Goal: Task Accomplishment & Management: Manage account settings

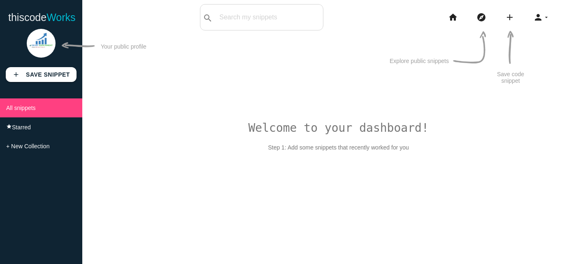
click at [32, 49] on img at bounding box center [41, 43] width 29 height 29
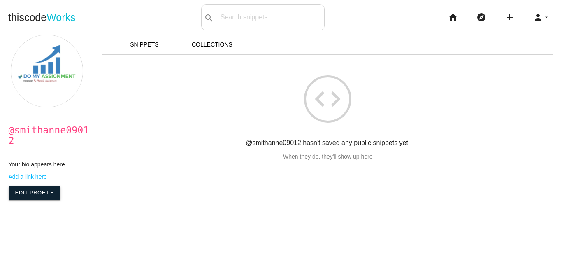
click at [28, 186] on link "Edit Profile" at bounding box center [35, 192] width 52 height 13
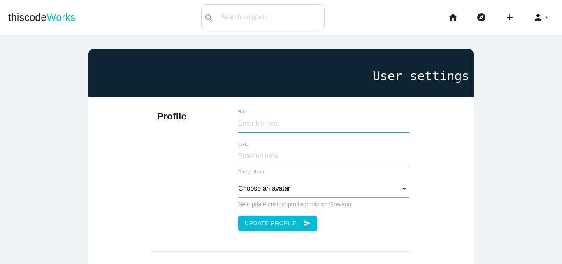
click at [263, 129] on input "Bio" at bounding box center [323, 124] width 171 height 18
type input "Do My Assignment is here to help! We offer personalized academic assistance des…"
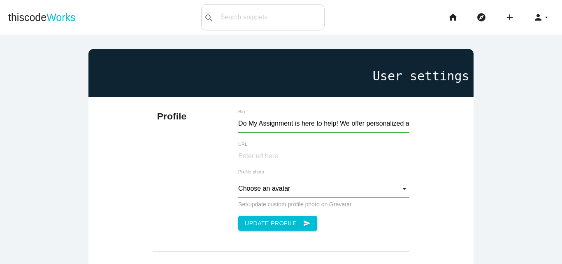
click at [240, 114] on label "Bio" at bounding box center [309, 111] width 143 height 5
click at [240, 115] on input "Do My Assignment is here to help! We offer personalized academic assistance des…" at bounding box center [323, 124] width 171 height 18
click at [242, 116] on div "Do My Assignment is here to help! We offer personalized academic assistance des…" at bounding box center [324, 125] width 180 height 21
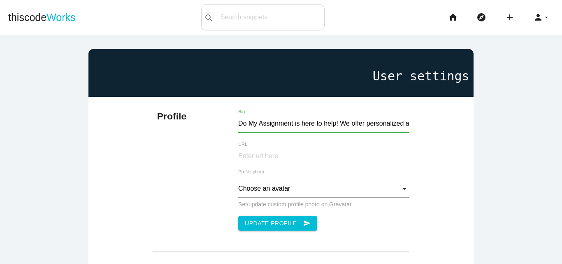
click at [244, 116] on input "Do My Assignment is here to help! We offer personalized academic assistance des…" at bounding box center [323, 124] width 171 height 18
click at [247, 118] on input "Do My Assignment is here to help! We offer personalized academic assistance des…" at bounding box center [323, 124] width 171 height 18
click at [248, 118] on input "Do My Assignment is here to help! We offer personalized academic assistance des…" at bounding box center [323, 124] width 171 height 18
paste input "Do My Assignment is your trusted study partner! We provide tailored academic su…"
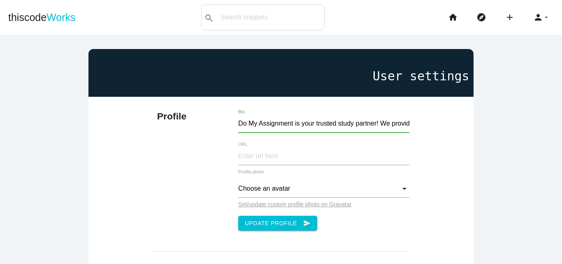
scroll to position [0, 345]
type input "Do My Assignment is your trusted study partner! We provide tailored academic su…"
click at [255, 151] on input "URL" at bounding box center [323, 156] width 171 height 18
type input "https://www.audomyassignment.com/"
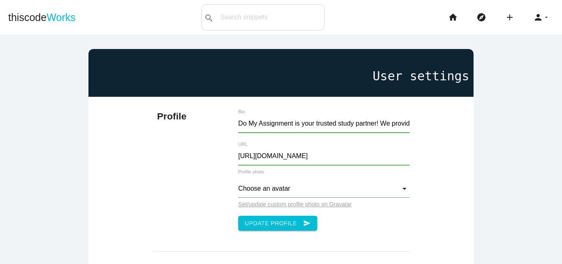
click at [278, 183] on input "Choose an avatar" at bounding box center [323, 189] width 171 height 18
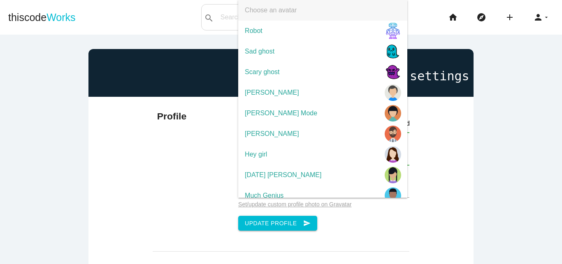
click at [164, 199] on div "Profile Do My Assignment is your trusted study partner! We provide tailored aca…" at bounding box center [281, 170] width 256 height 146
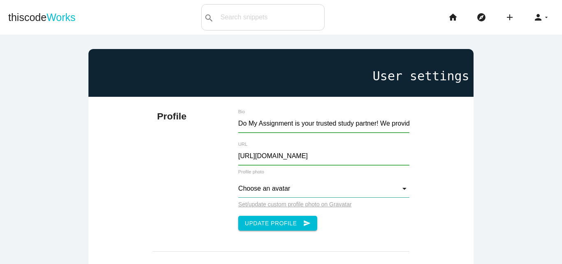
click at [269, 194] on input "Choose an avatar" at bounding box center [323, 189] width 171 height 18
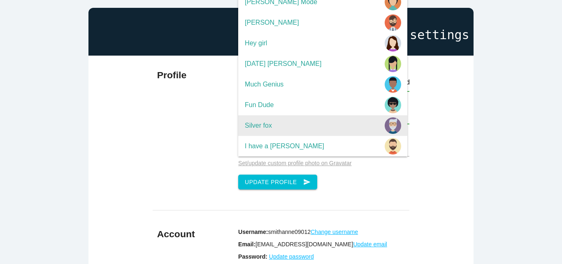
scroll to position [29, 0]
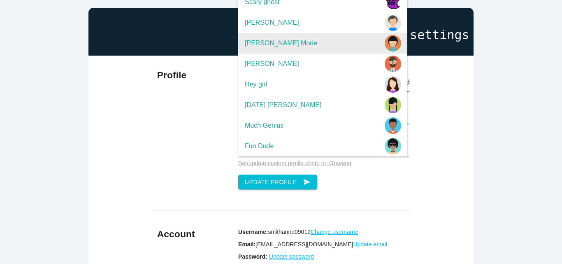
click at [284, 46] on span "Edna Mode" at bounding box center [322, 43] width 169 height 21
type input "Edna Mode"
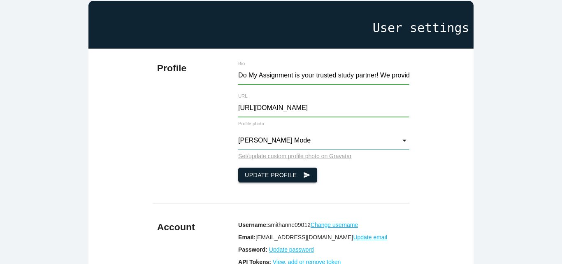
scroll to position [41, 0]
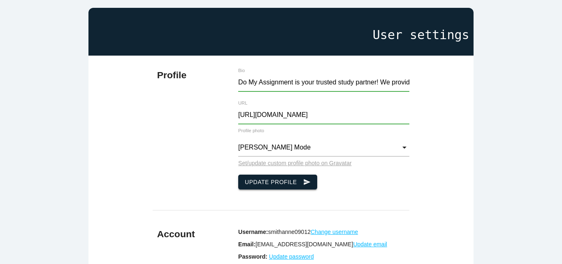
click at [263, 183] on button "Update Profile send" at bounding box center [277, 181] width 79 height 15
